Goal: Check status: Check status

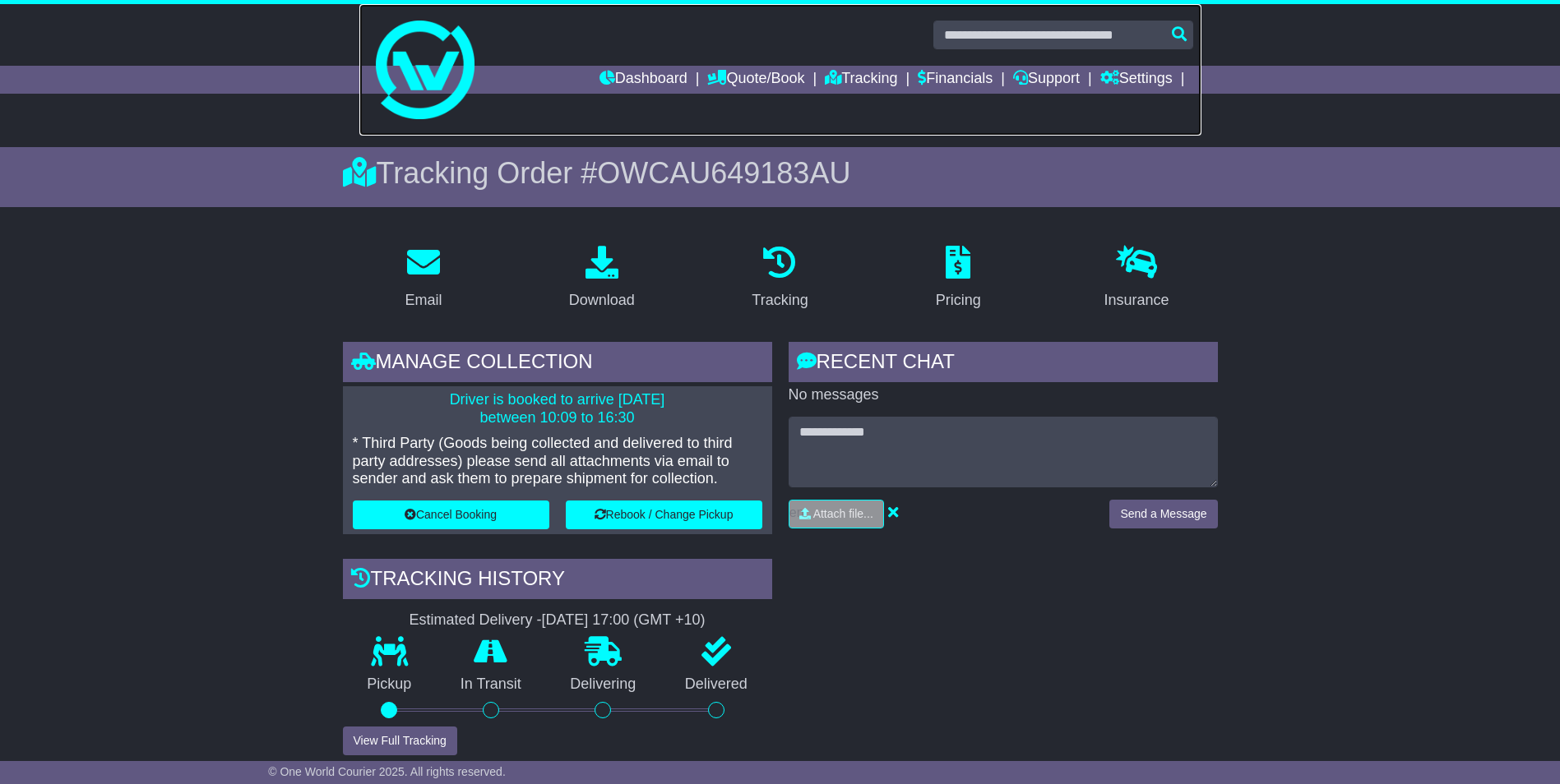
click at [616, 99] on link at bounding box center [780, 70] width 842 height 131
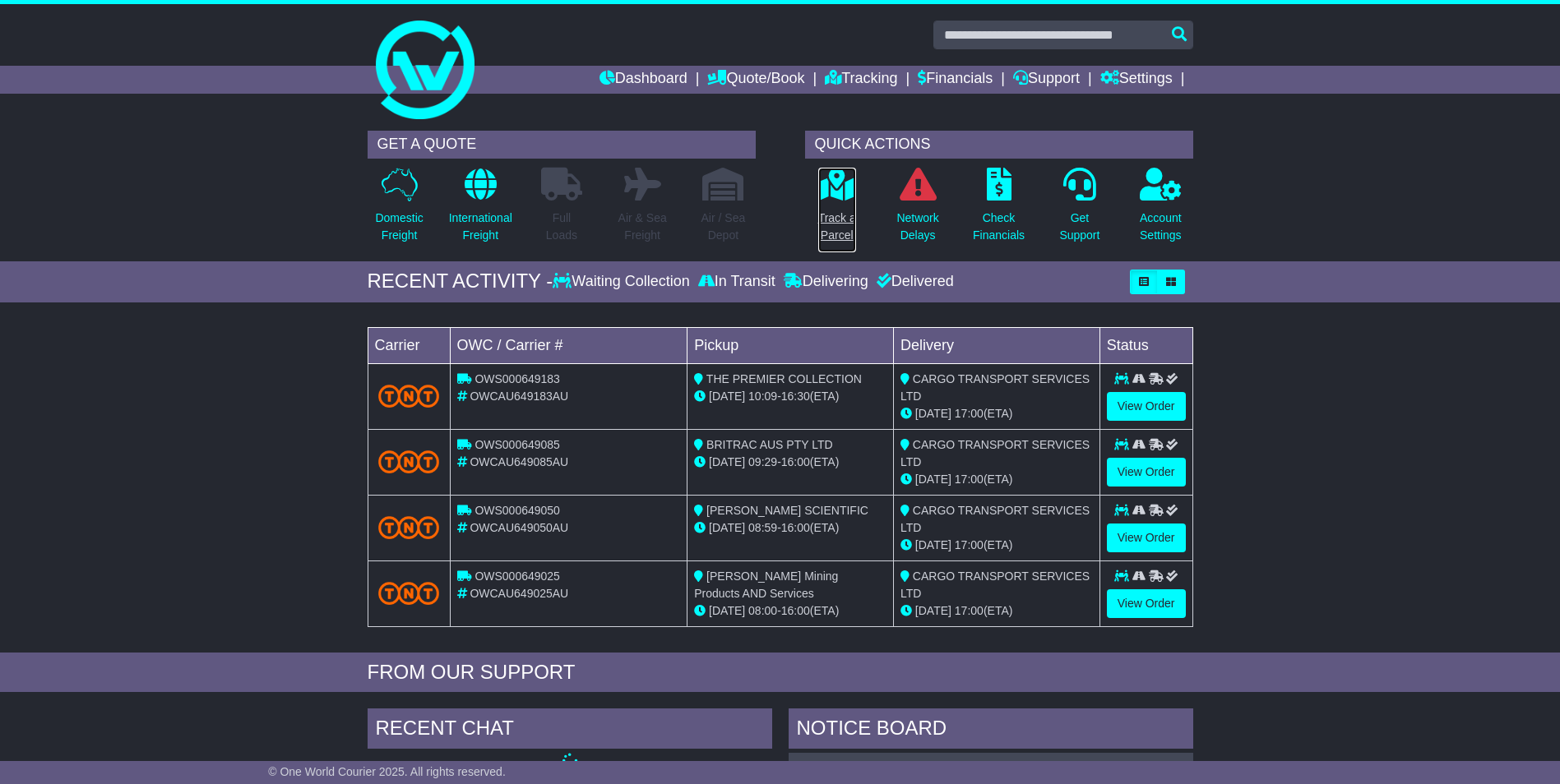
click at [845, 190] on icon at bounding box center [836, 184] width 37 height 33
